Goal: Complete application form: Complete application form

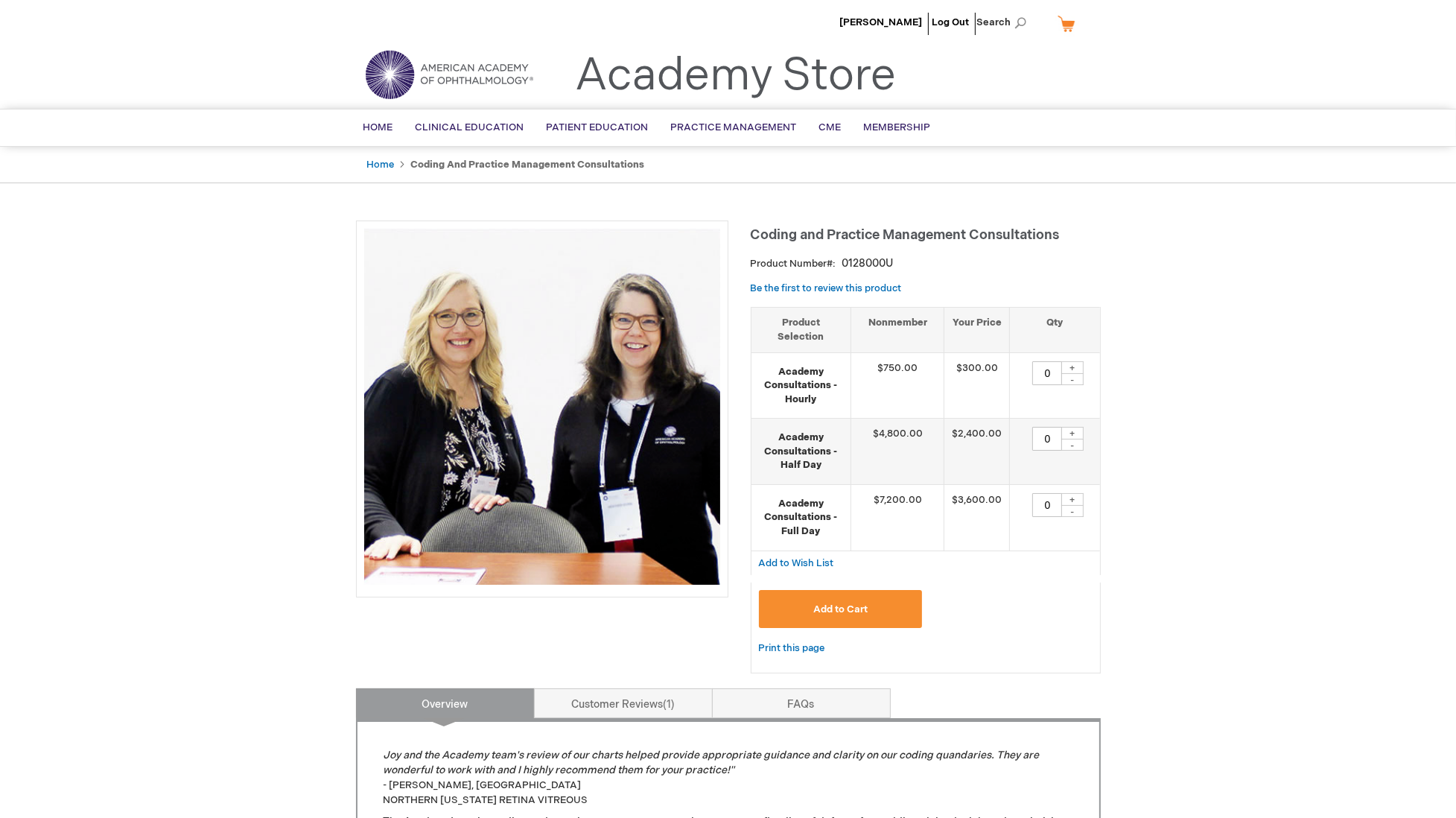
scroll to position [198, 0]
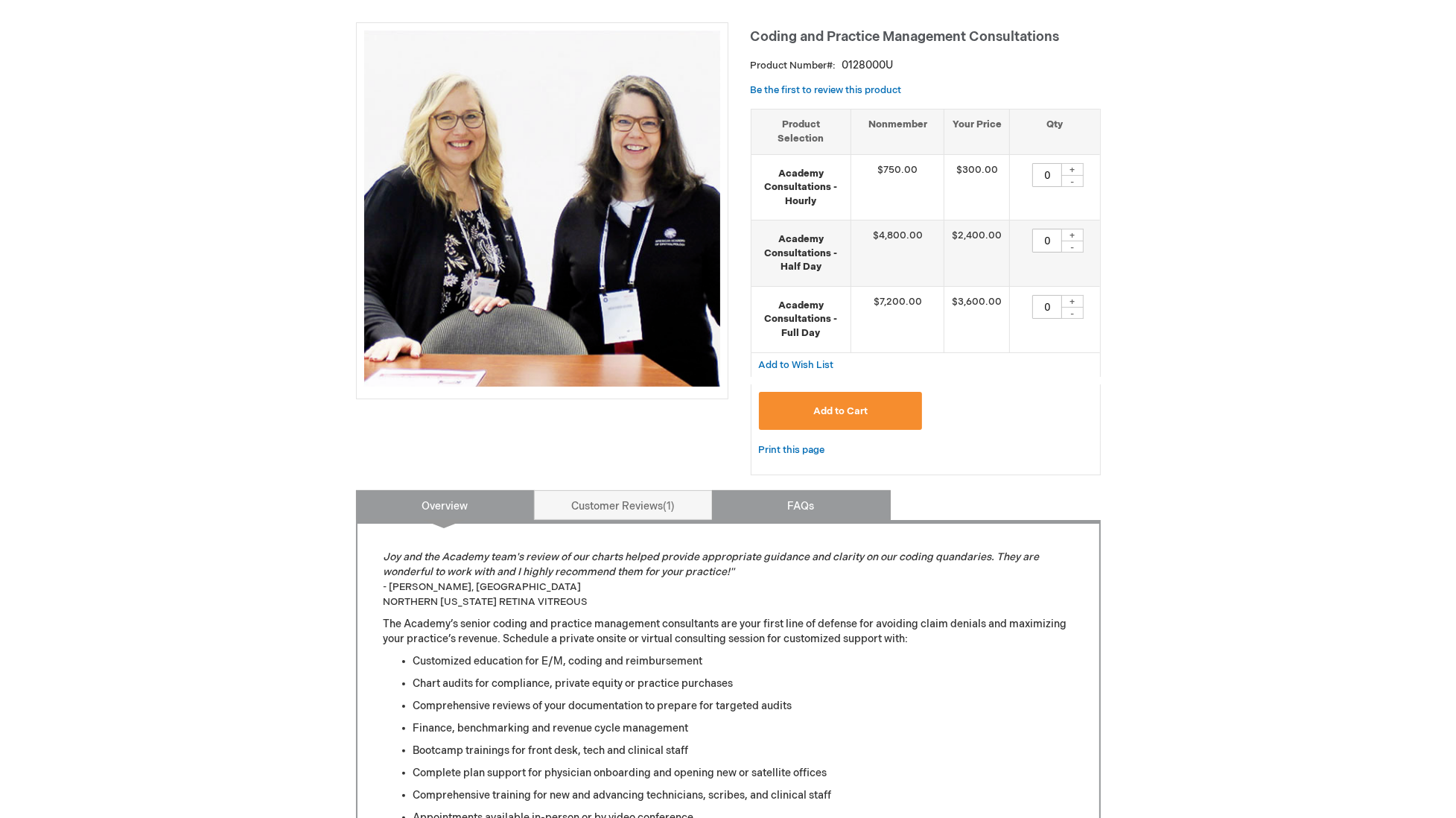
click at [813, 500] on link "FAQs" at bounding box center [801, 504] width 179 height 30
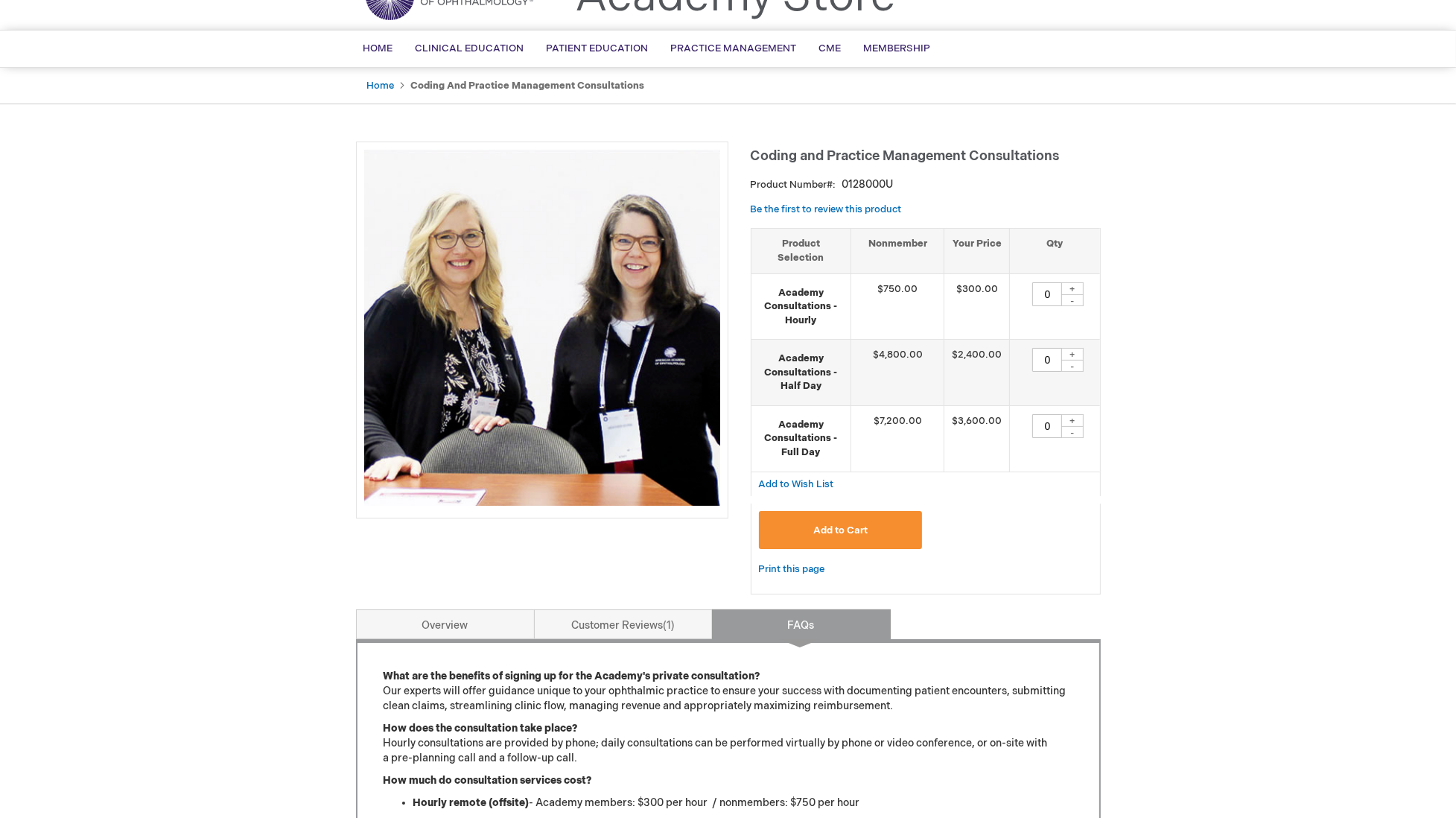
scroll to position [0, 0]
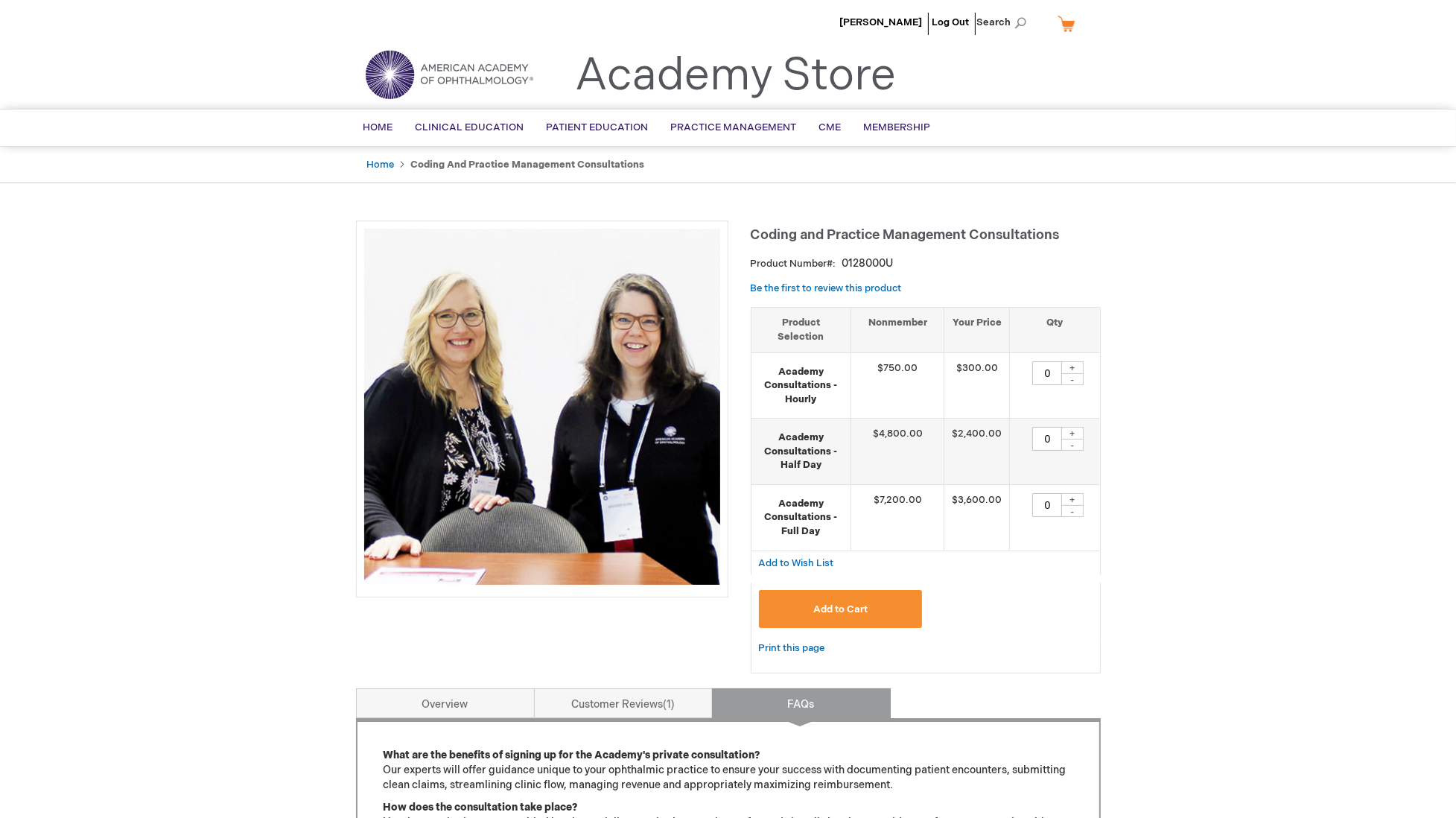
click at [1077, 362] on div "+" at bounding box center [1072, 368] width 22 height 13
click at [1075, 362] on div "+" at bounding box center [1072, 368] width 22 height 13
click at [1073, 373] on div "-" at bounding box center [1072, 379] width 22 height 12
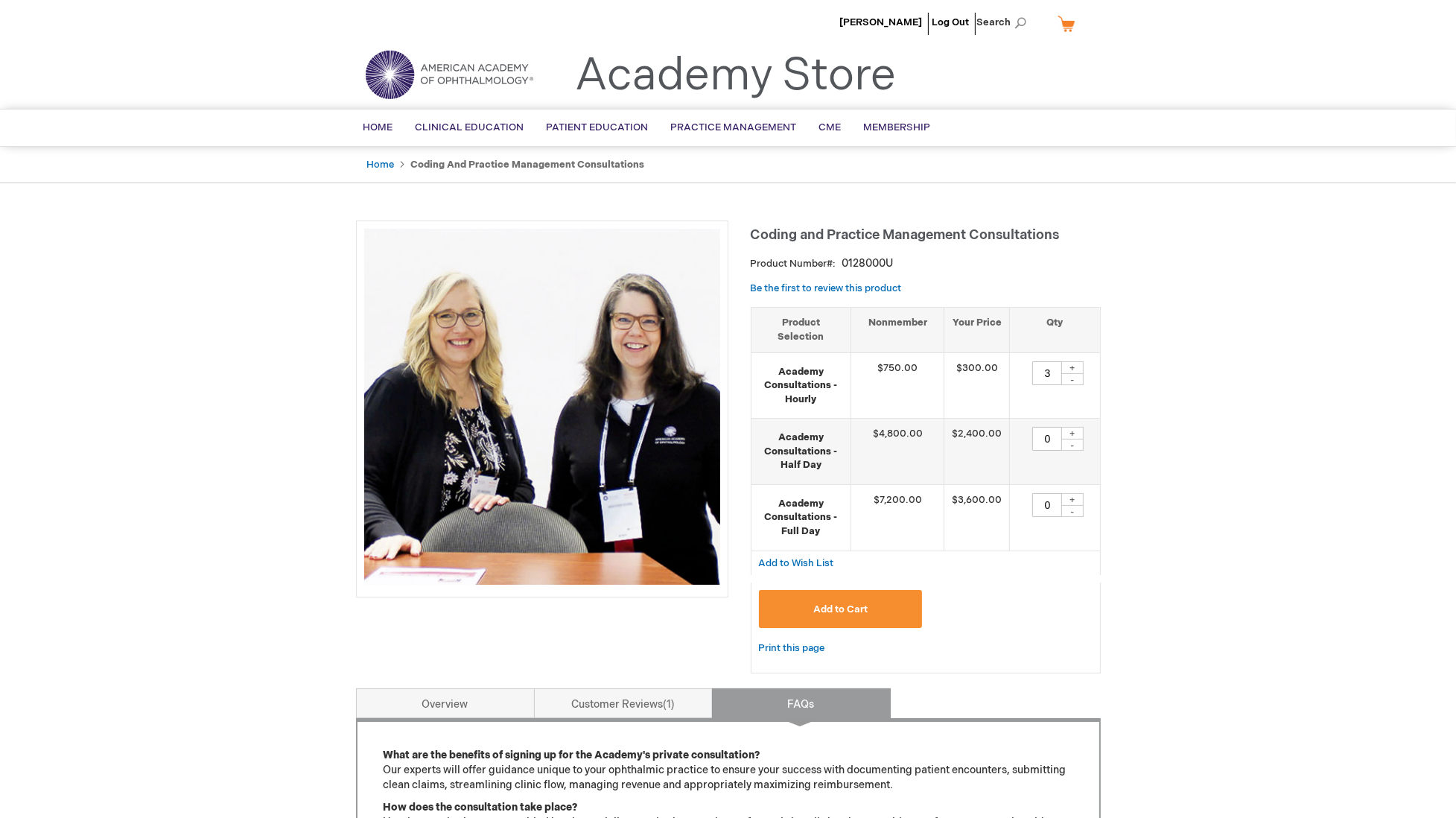
click at [1075, 373] on div "-" at bounding box center [1072, 379] width 22 height 12
drag, startPoint x: 1075, startPoint y: 364, endPoint x: 1067, endPoint y: 366, distance: 8.2
click at [1067, 373] on div "-" at bounding box center [1072, 379] width 22 height 12
type input "0"
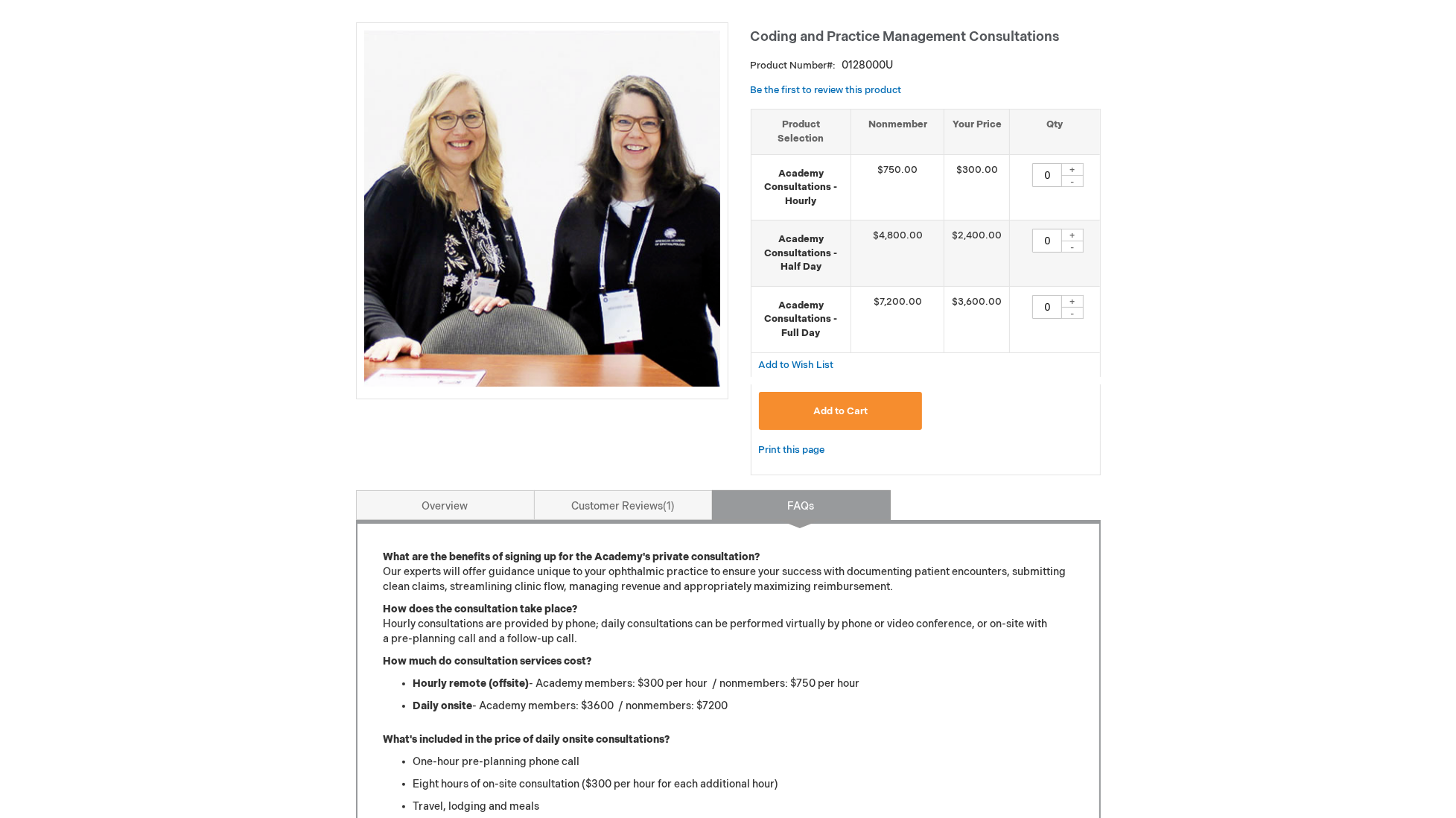
scroll to position [298, 0]
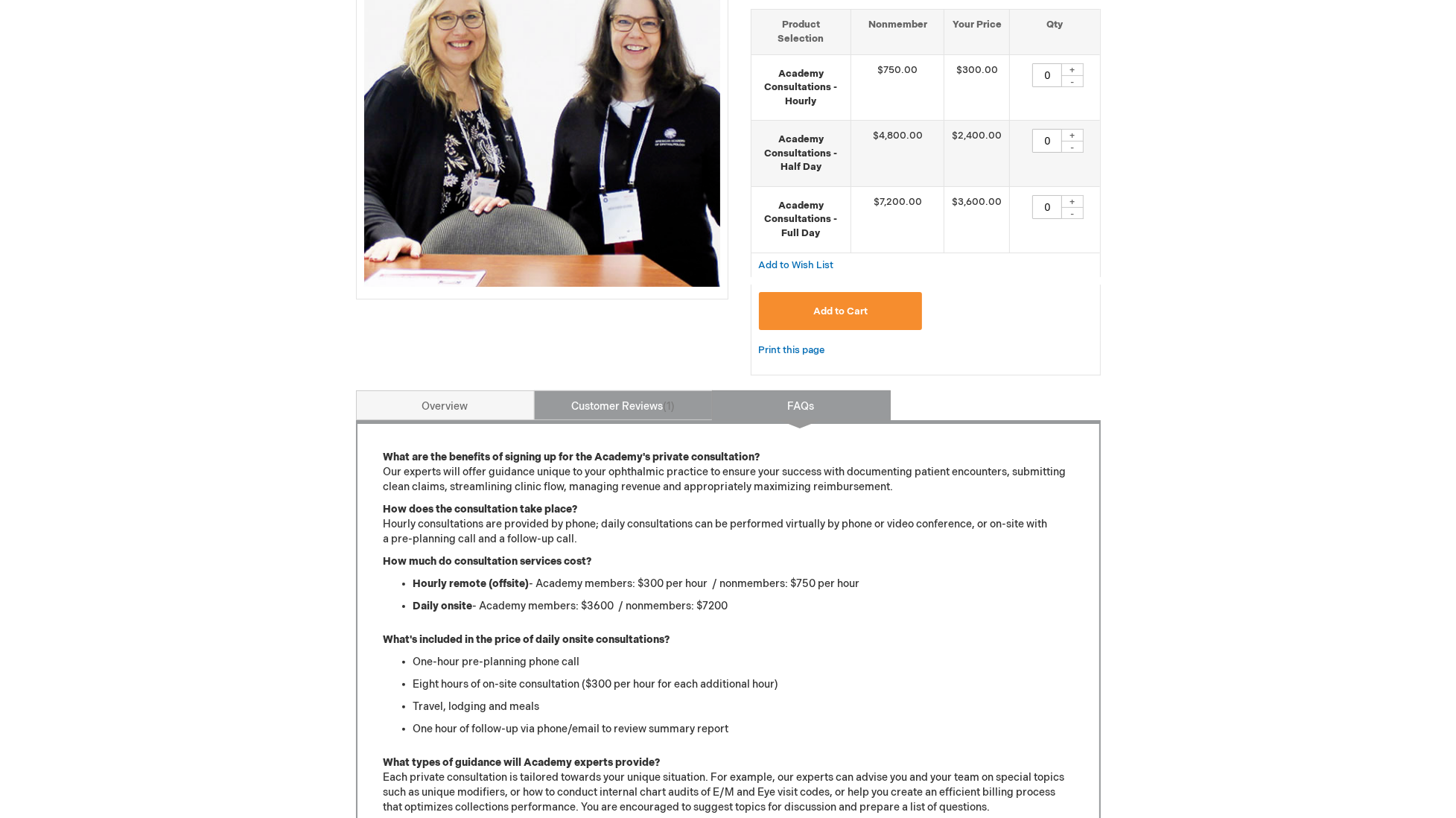
drag, startPoint x: 634, startPoint y: 400, endPoint x: 695, endPoint y: 385, distance: 62.8
click at [633, 399] on link "Customer Reviews 1" at bounding box center [623, 405] width 179 height 30
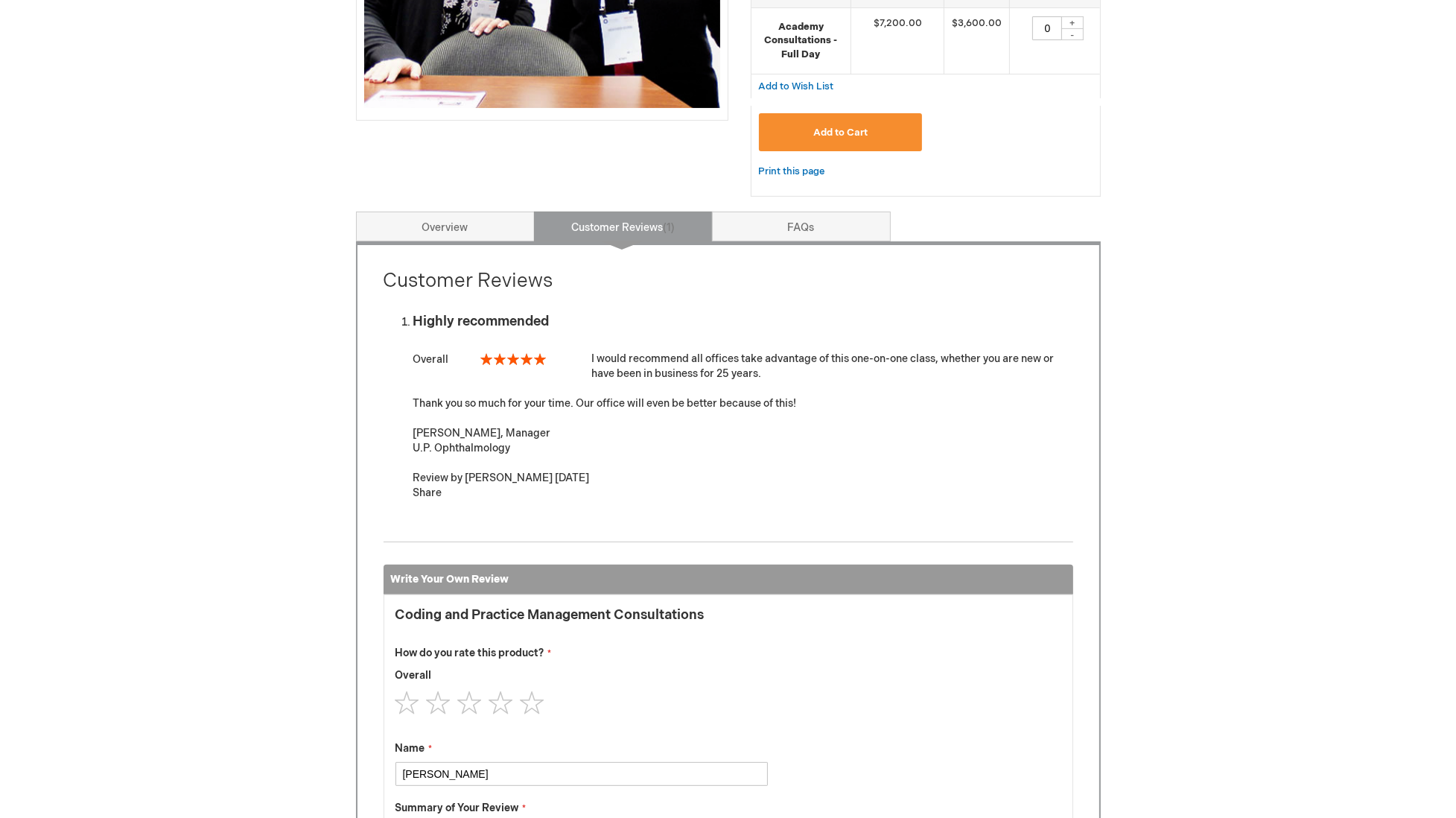
scroll to position [377, 0]
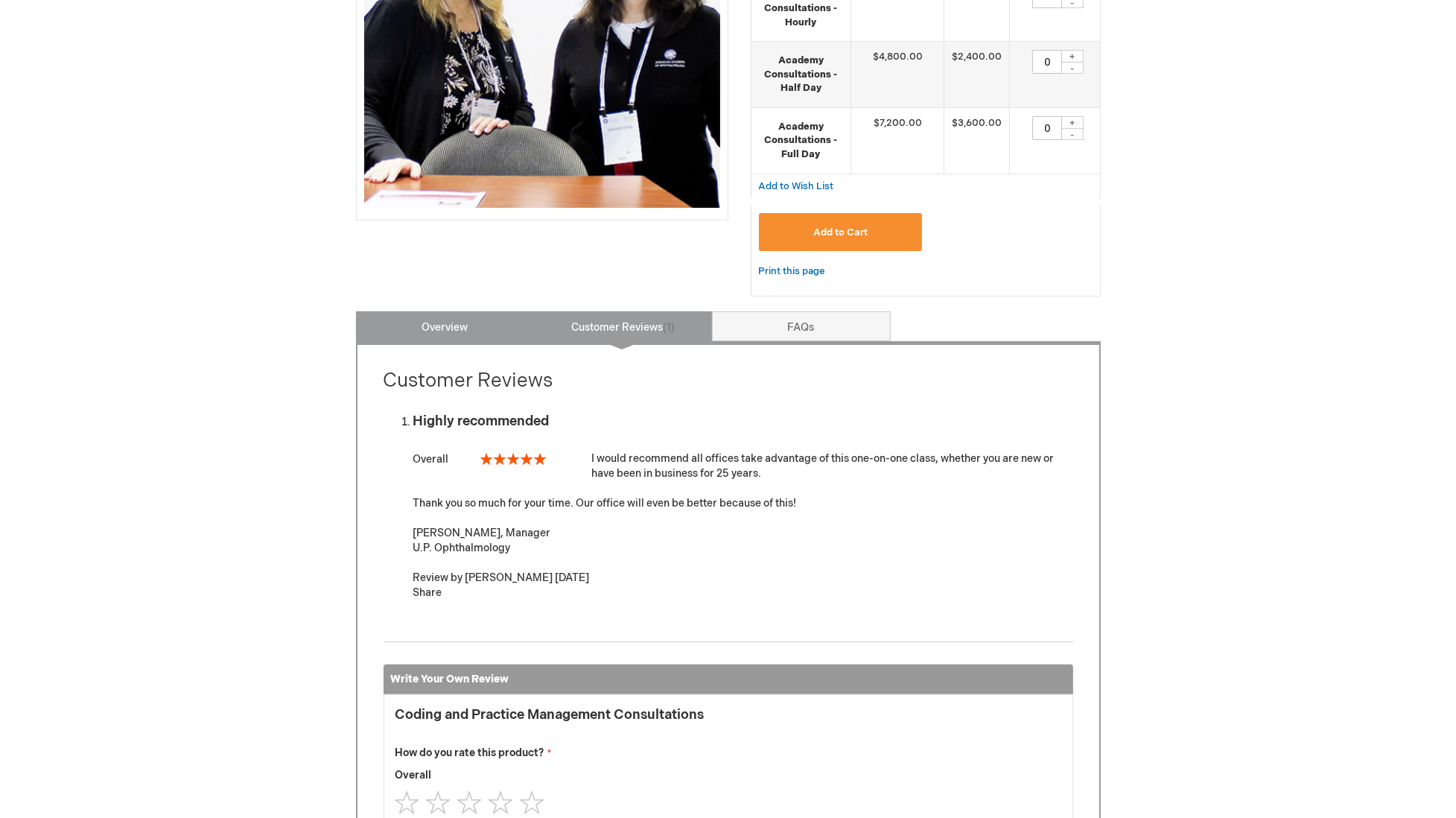
click at [427, 313] on link "Overview" at bounding box center [445, 326] width 179 height 30
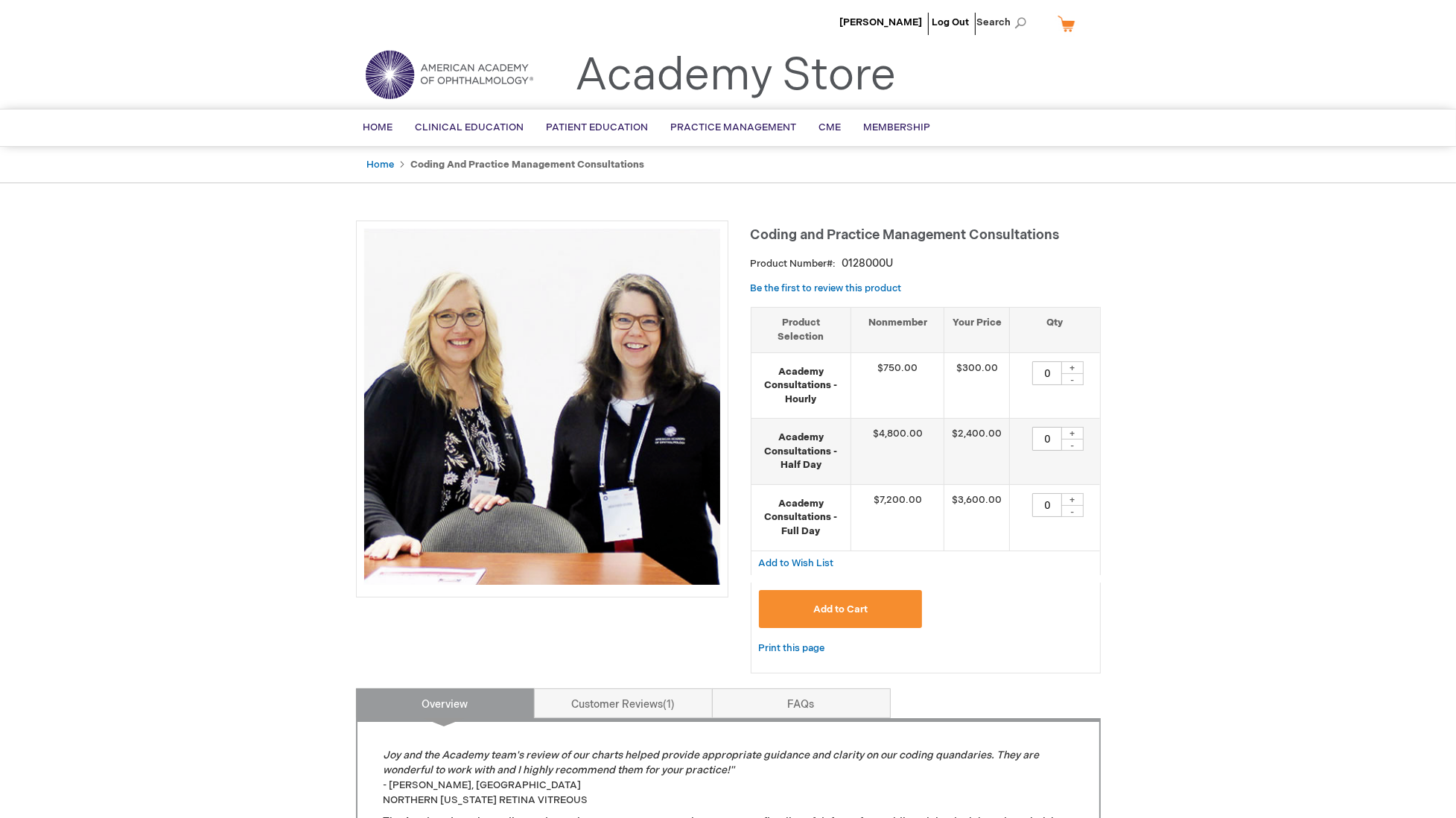
scroll to position [397, 0]
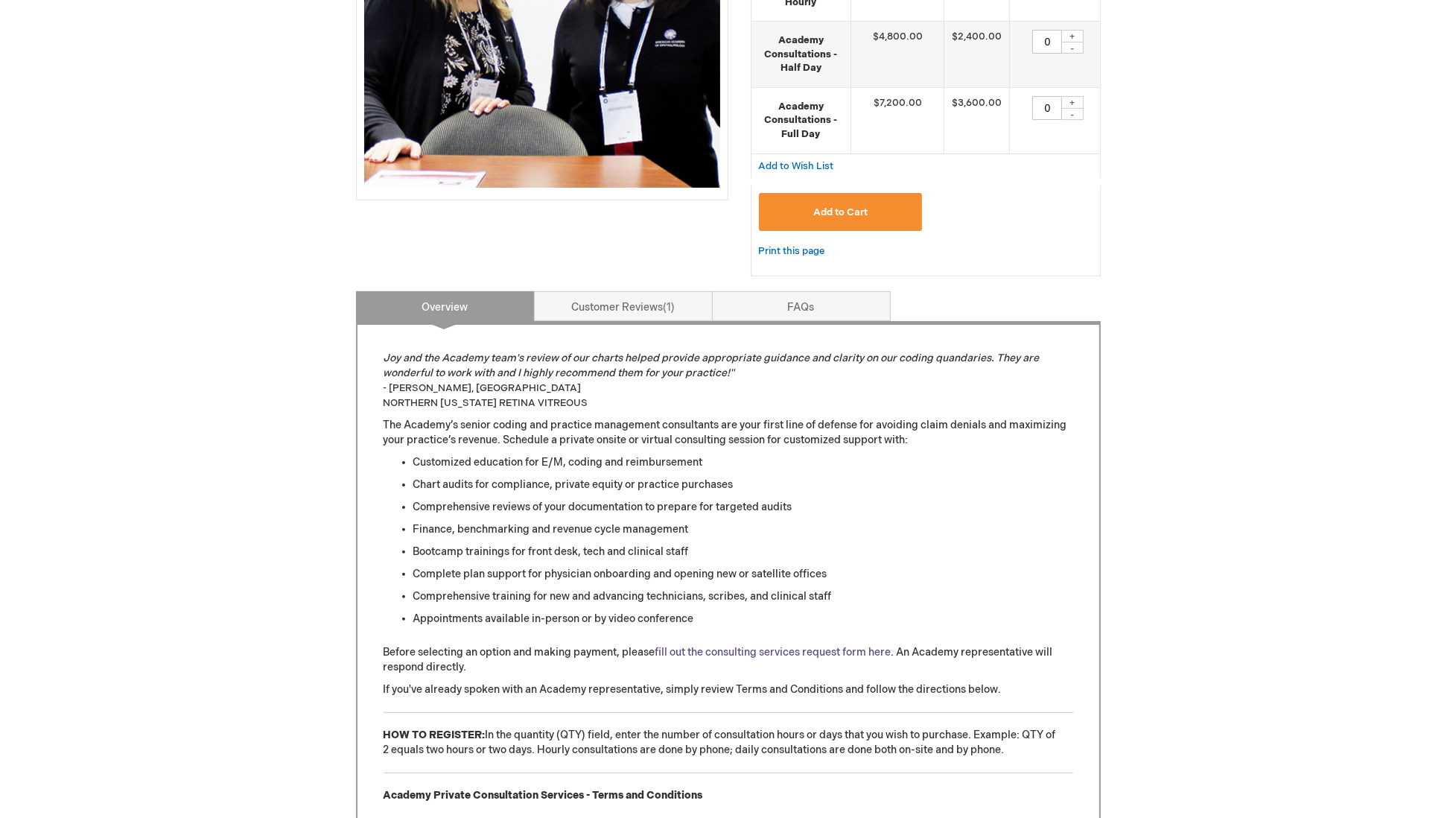
click at [784, 646] on link "fill out the consulting services request form here" at bounding box center [774, 652] width 236 height 13
